Goal: Find specific page/section: Find specific page/section

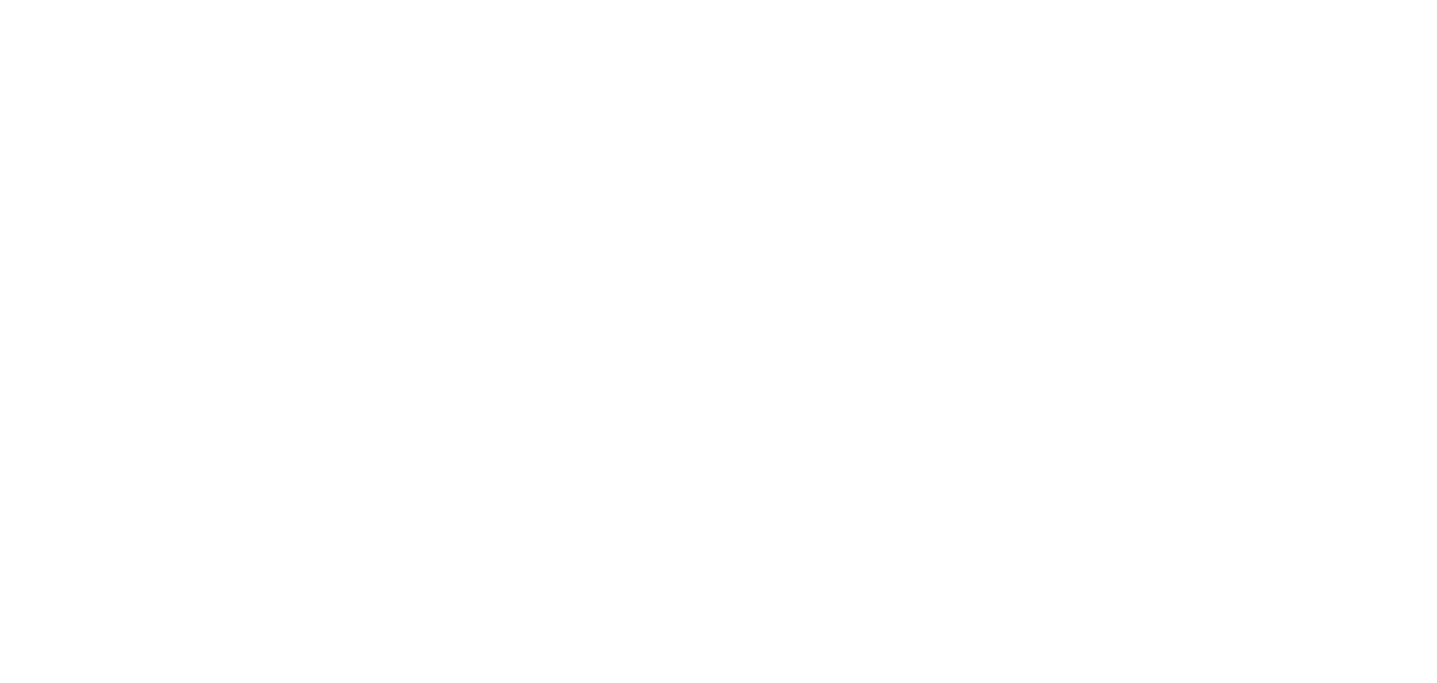
click at [782, 0] on html at bounding box center [718, 0] width 1437 height 0
click at [938, 0] on html at bounding box center [718, 0] width 1437 height 0
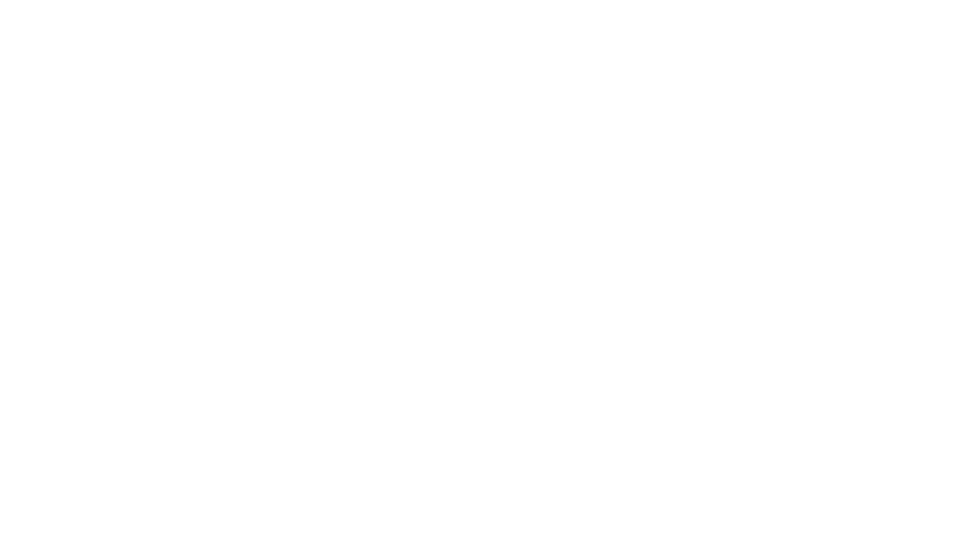
drag, startPoint x: 850, startPoint y: 144, endPoint x: 1183, endPoint y: 14, distance: 357.6
click at [977, 0] on html at bounding box center [488, 0] width 977 height 0
